Goal: Transaction & Acquisition: Purchase product/service

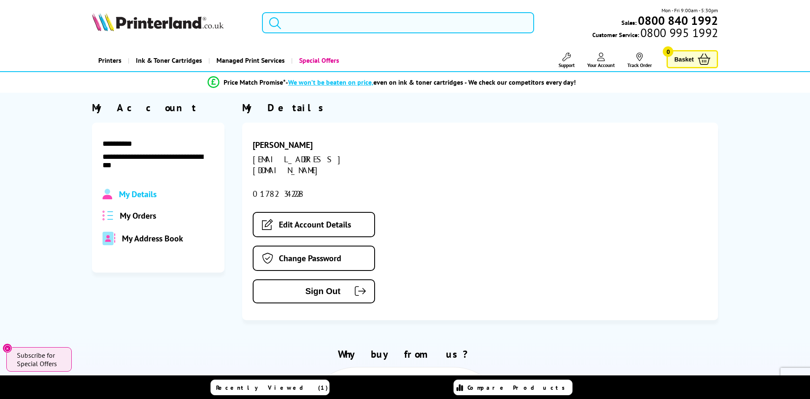
click at [312, 24] on input "search" at bounding box center [398, 22] width 272 height 21
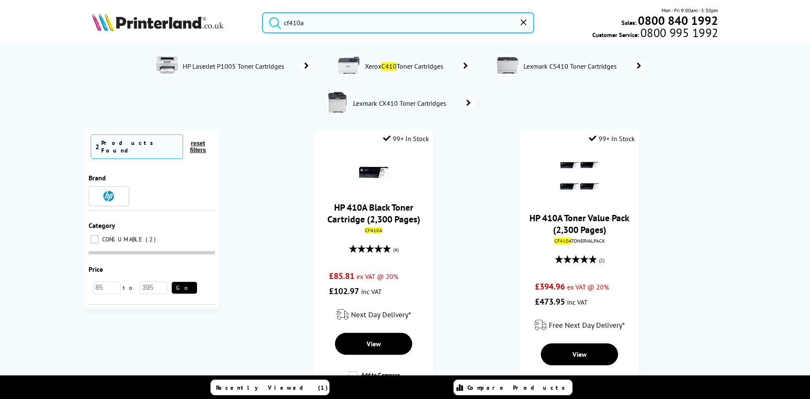
type input "cf410a"
click at [262, 12] on button "submit" at bounding box center [272, 21] width 21 height 19
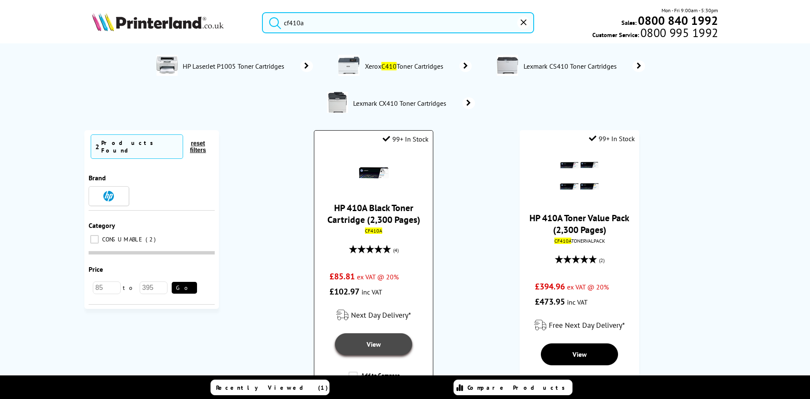
click at [371, 342] on span "View" at bounding box center [373, 344] width 14 height 8
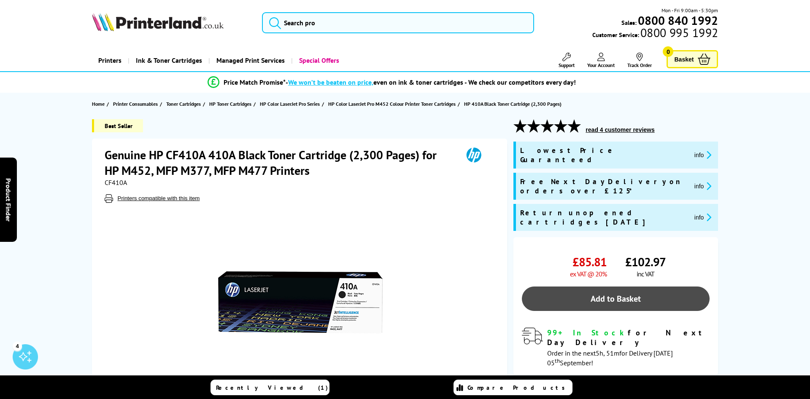
click at [618, 287] on link "Add to Basket" at bounding box center [616, 299] width 188 height 24
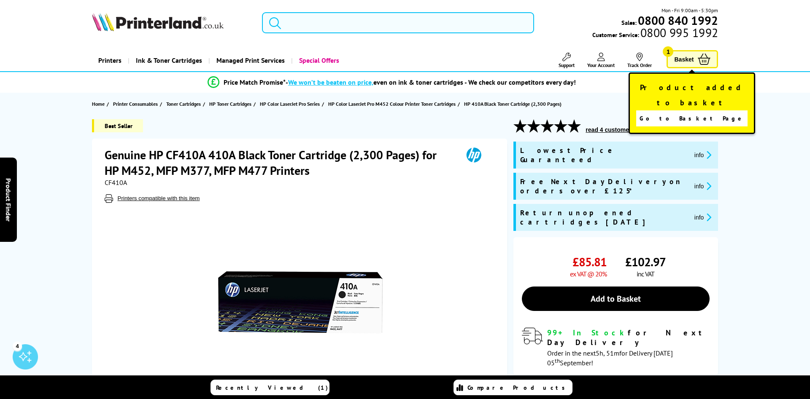
click at [327, 23] on input "search" at bounding box center [398, 22] width 272 height 21
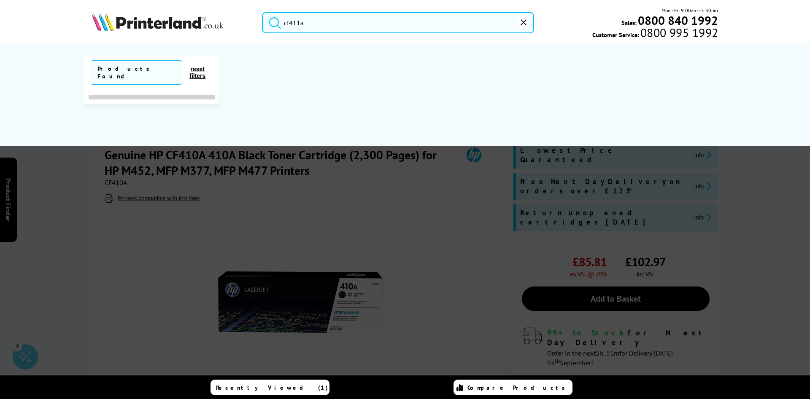
type input "cf411a"
click at [262, 12] on button "submit" at bounding box center [272, 21] width 21 height 19
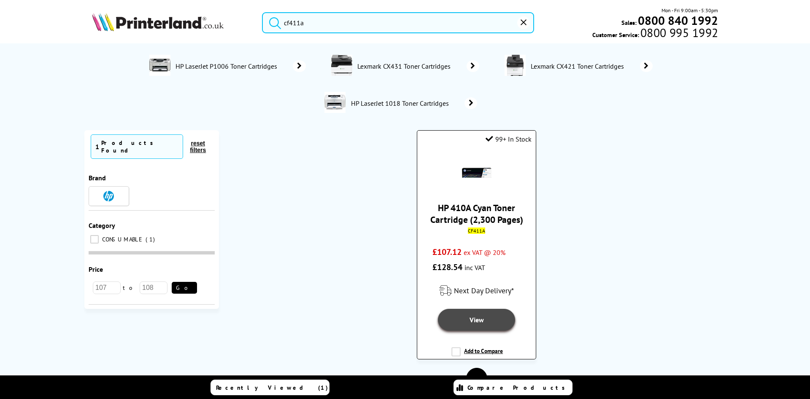
click at [478, 318] on span "View" at bounding box center [476, 320] width 14 height 8
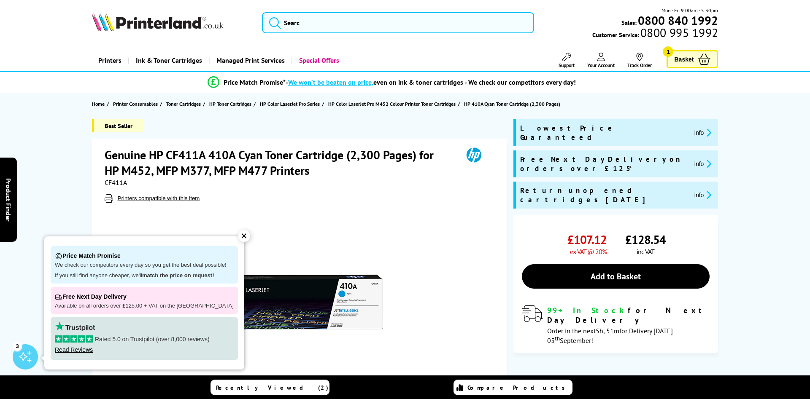
click at [240, 235] on div "✕" at bounding box center [244, 236] width 12 height 12
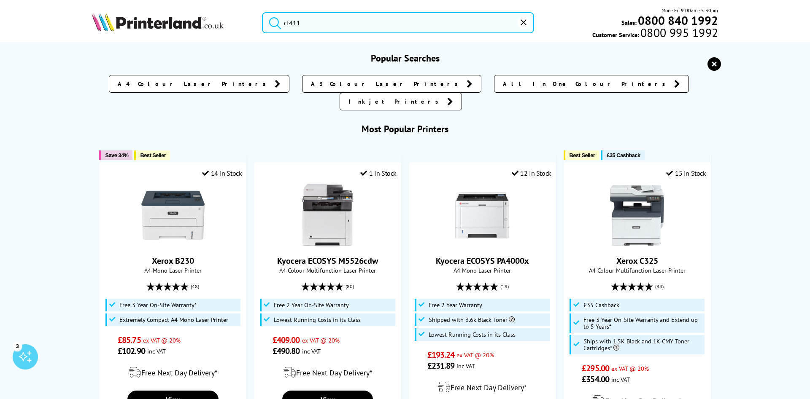
drag, startPoint x: 306, startPoint y: 21, endPoint x: 278, endPoint y: 22, distance: 27.4
click at [278, 22] on input "cf411" at bounding box center [398, 22] width 272 height 21
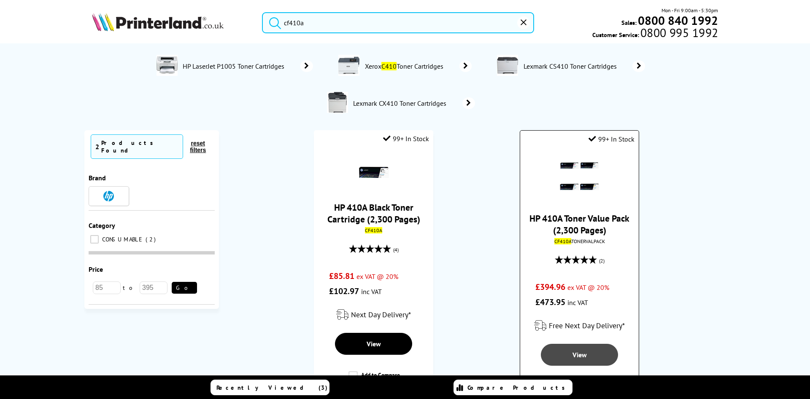
type input "cf410a"
click at [581, 353] on span "View" at bounding box center [579, 355] width 14 height 8
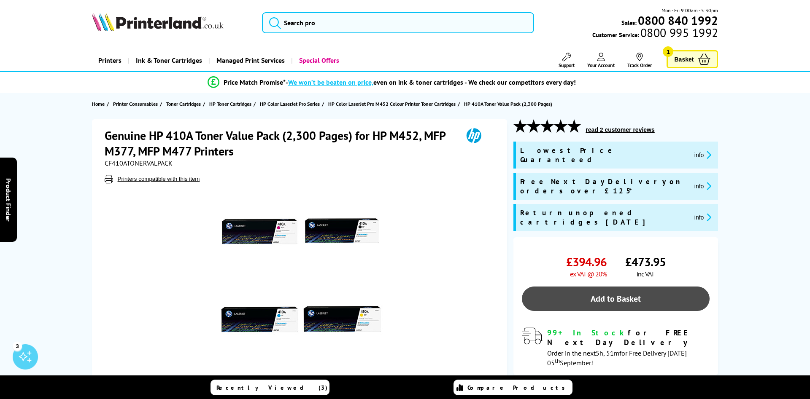
click at [623, 287] on link "Add to Basket" at bounding box center [616, 299] width 188 height 24
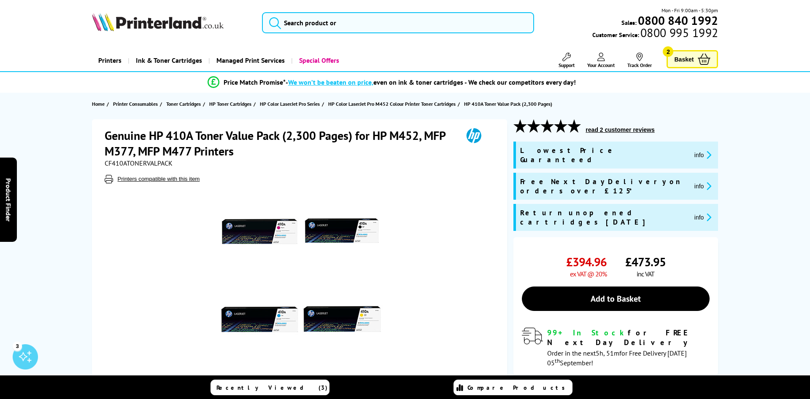
click at [692, 63] on span "Basket" at bounding box center [683, 59] width 19 height 11
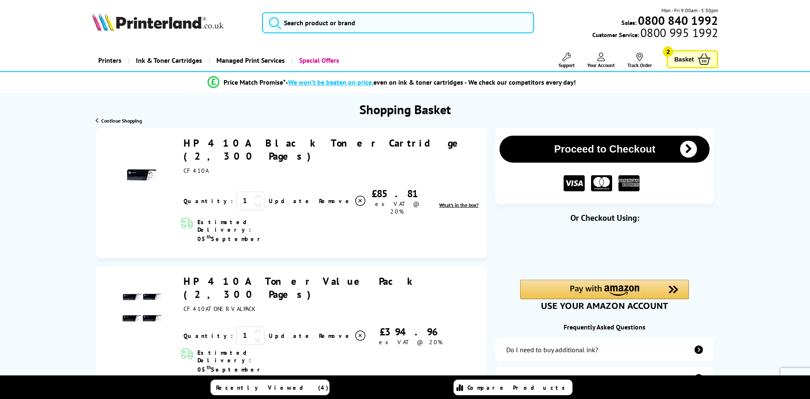
click at [355, 196] on icon at bounding box center [360, 201] width 10 height 10
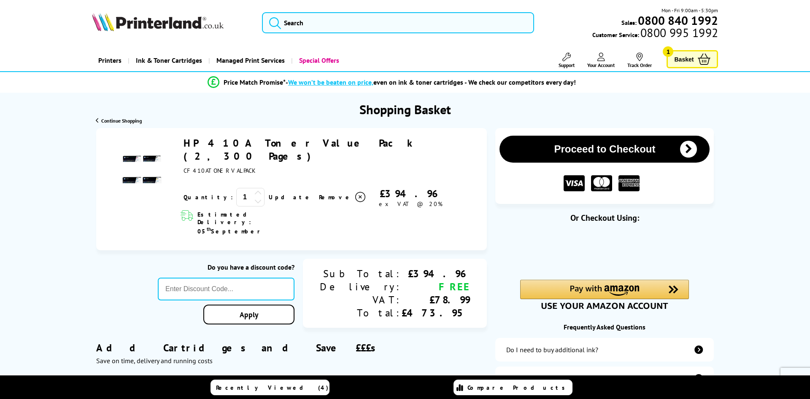
click at [628, 150] on button "Proceed to Checkout" at bounding box center [604, 149] width 210 height 27
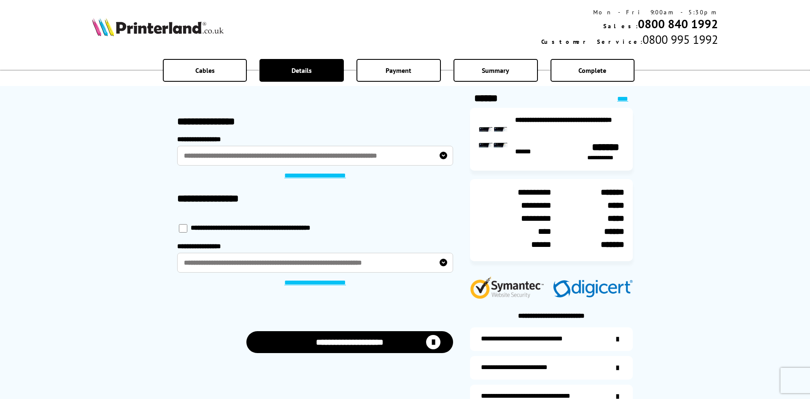
click at [183, 229] on input "checkbox" at bounding box center [183, 228] width 8 height 8
checkbox input "****"
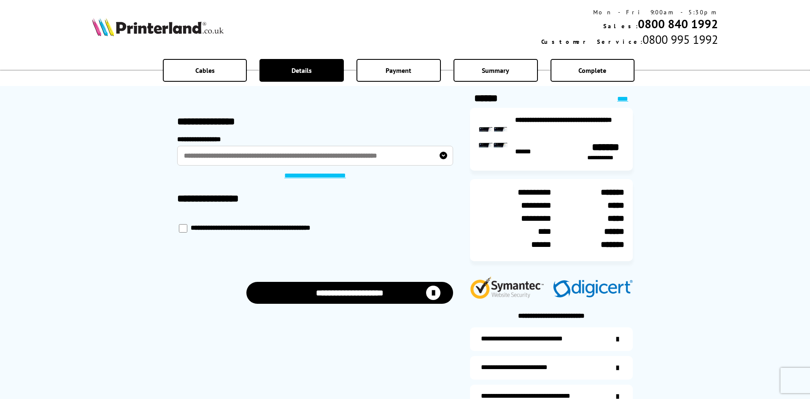
click at [364, 292] on button "**********" at bounding box center [349, 293] width 207 height 22
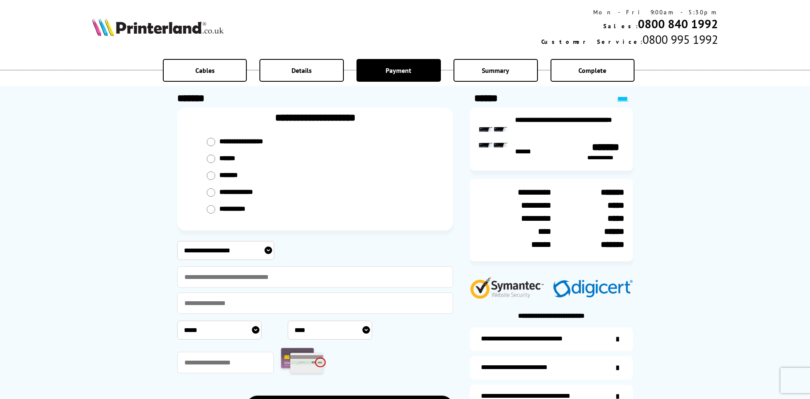
click at [211, 175] on input "radio" at bounding box center [211, 176] width 8 height 8
radio input "****"
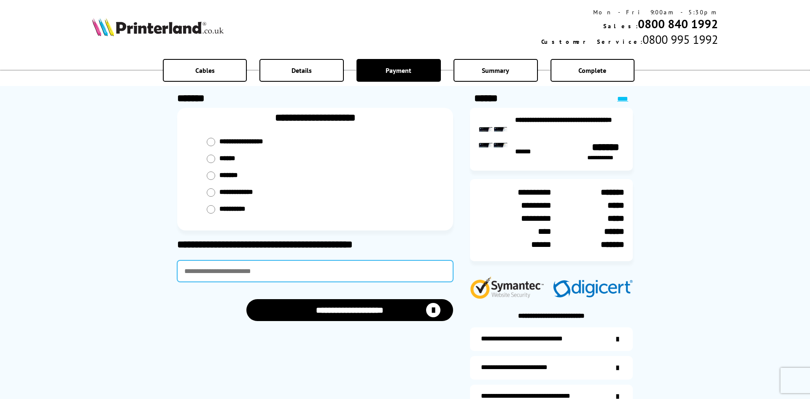
click at [256, 272] on input "text" at bounding box center [315, 272] width 276 height 22
type input "****"
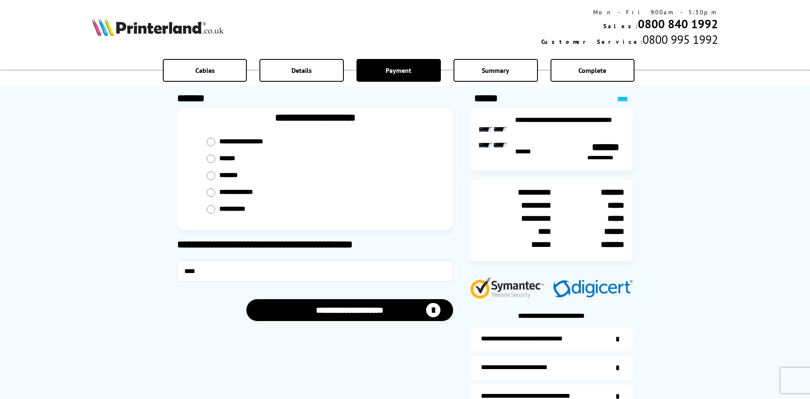
click at [342, 312] on button "**********" at bounding box center [349, 310] width 207 height 22
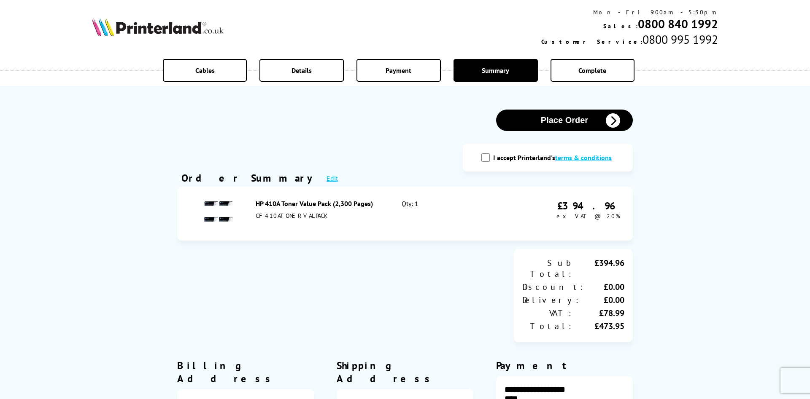
drag, startPoint x: 488, startPoint y: 158, endPoint x: 483, endPoint y: 157, distance: 4.3
click at [487, 158] on input "I accept Printerland's terms & conditions" at bounding box center [485, 158] width 8 height 8
checkbox input "true"
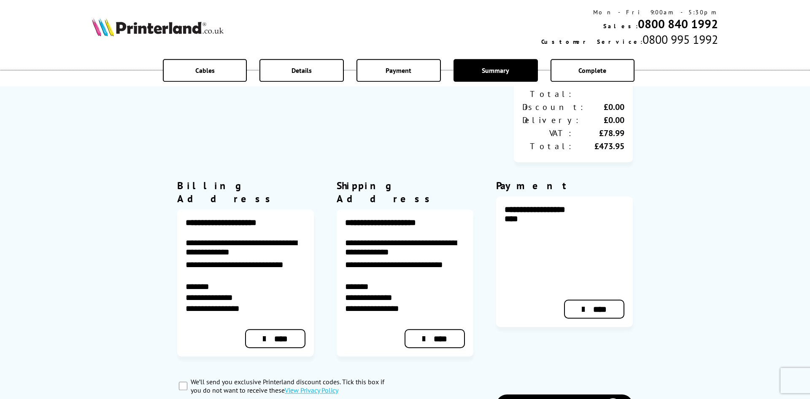
scroll to position [258, 0]
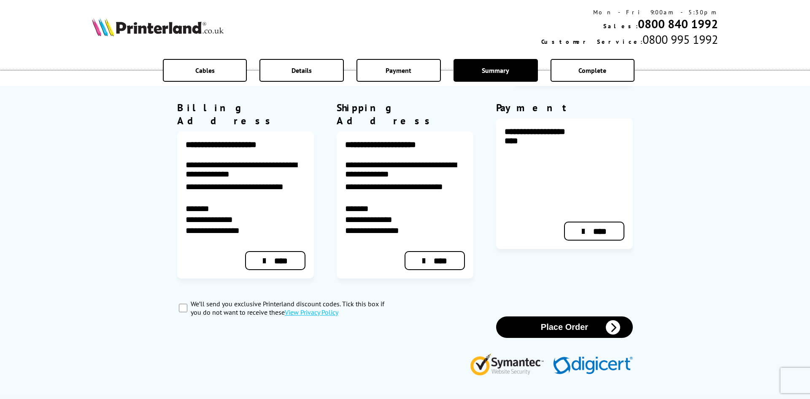
click at [181, 304] on input "We’ll send you exclusive Printerland discount codes. Tick this box if you do no…" at bounding box center [183, 308] width 8 height 8
checkbox input "true"
click at [549, 317] on button "Place Order" at bounding box center [564, 328] width 137 height 22
